Goal: Find specific page/section: Find specific page/section

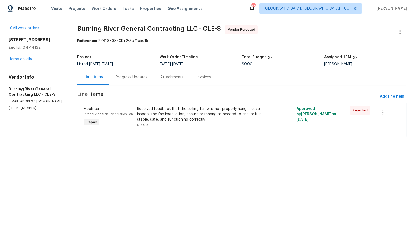
click at [144, 80] on div "Progress Updates" at bounding box center [131, 77] width 44 height 16
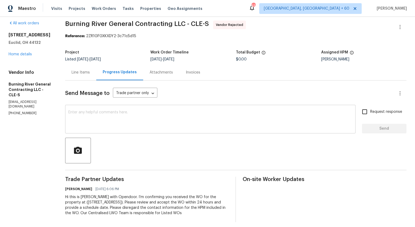
scroll to position [6, 0]
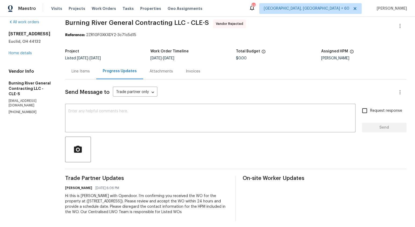
click at [77, 70] on div "Line Items" at bounding box center [81, 71] width 18 height 5
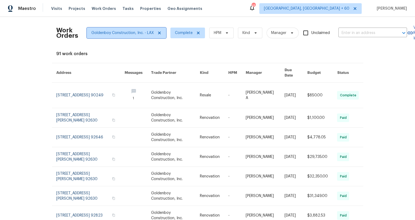
click at [158, 32] on icon at bounding box center [159, 33] width 3 height 3
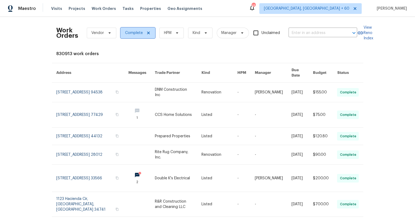
click at [147, 33] on icon at bounding box center [148, 33] width 3 height 3
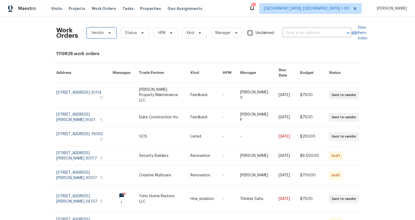
click at [95, 33] on span "Vendor" at bounding box center [97, 32] width 13 height 5
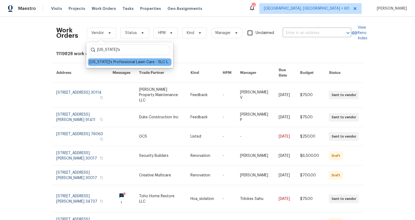
type input "utah's"
click at [122, 62] on div "Utah's Professional Lawn Care - SLC-L" at bounding box center [128, 61] width 79 height 5
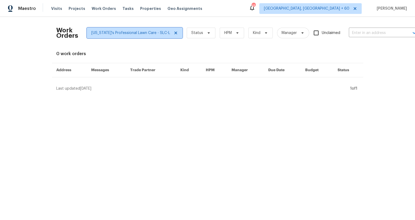
click at [174, 32] on icon at bounding box center [176, 33] width 4 height 4
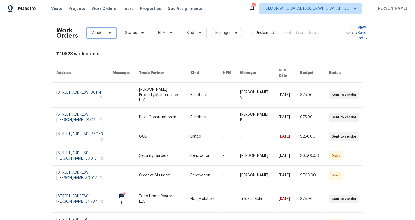
click at [105, 32] on span "Vendor" at bounding box center [101, 33] width 29 height 11
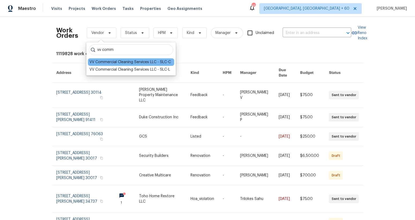
type input "vv comm"
click at [125, 63] on div "VV Commercial Cleaning Services LLC - SLC-C" at bounding box center [129, 61] width 81 height 5
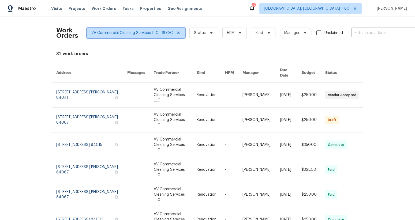
click at [180, 31] on icon at bounding box center [178, 33] width 4 height 4
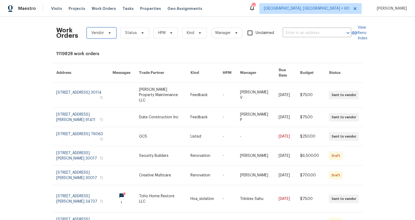
click at [108, 34] on icon at bounding box center [109, 33] width 4 height 4
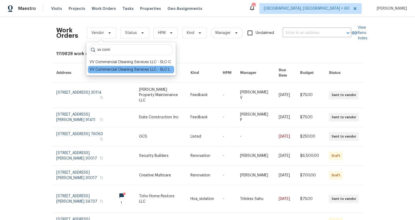
type input "vv com"
click at [122, 69] on div "VV Commercial Cleaning Services LLC - SLC-L" at bounding box center [129, 69] width 81 height 5
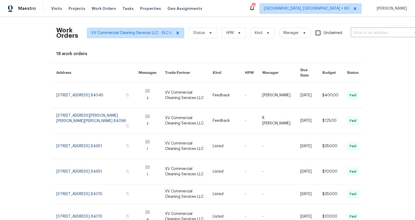
drag, startPoint x: 117, startPoint y: 71, endPoint x: 102, endPoint y: 72, distance: 15.0
click at [102, 72] on th "Address" at bounding box center [93, 73] width 82 height 20
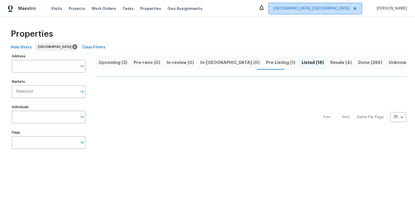
click at [338, 12] on span "[GEOGRAPHIC_DATA], [GEOGRAPHIC_DATA]" at bounding box center [315, 8] width 93 height 11
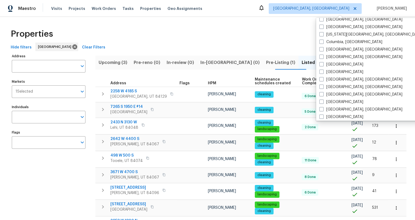
scroll to position [359, 0]
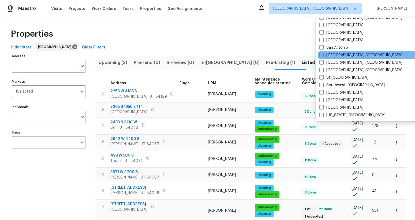
click at [320, 56] on span at bounding box center [321, 55] width 4 height 4
click at [320, 56] on input "San Diego, CA" at bounding box center [320, 54] width 3 height 3
checkbox input "true"
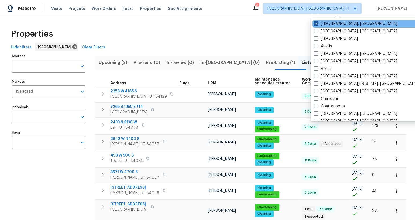
click at [315, 23] on span at bounding box center [316, 23] width 4 height 4
click at [315, 23] on input "Albuquerque, NM" at bounding box center [315, 22] width 3 height 3
checkbox input "false"
